Goal: Task Accomplishment & Management: Use online tool/utility

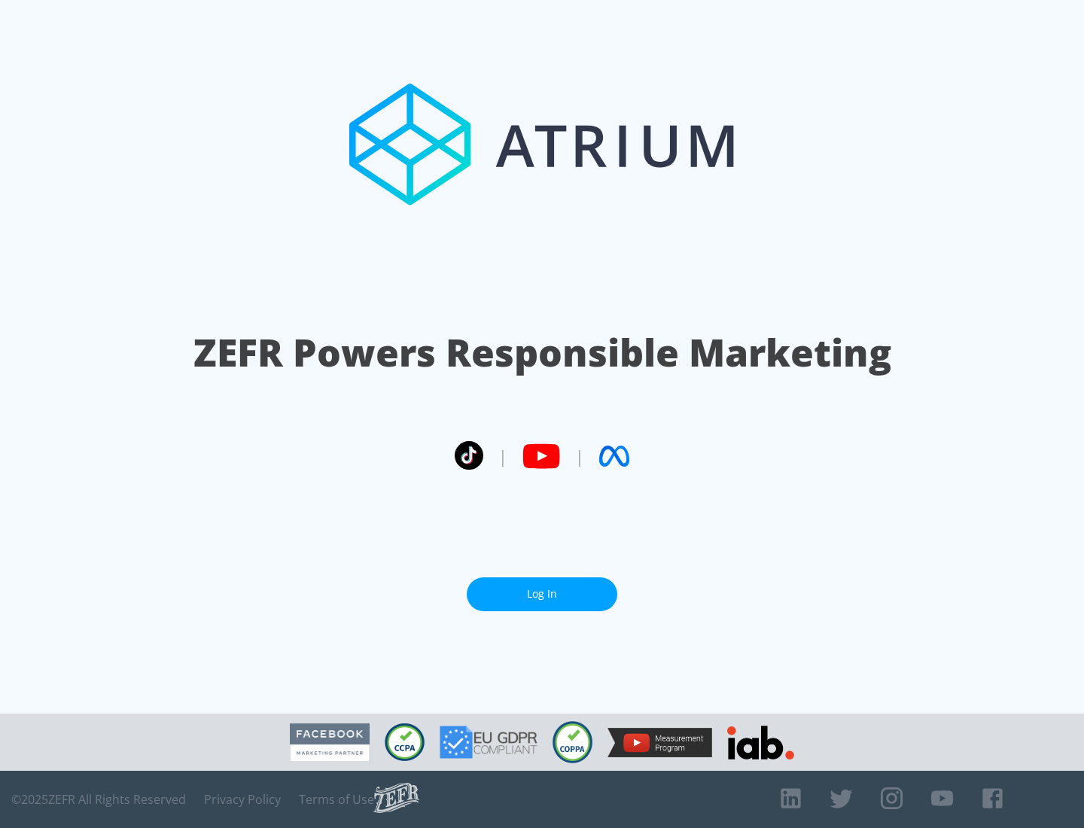
click at [542, 594] on link "Log In" at bounding box center [542, 594] width 151 height 34
